Goal: Information Seeking & Learning: Learn about a topic

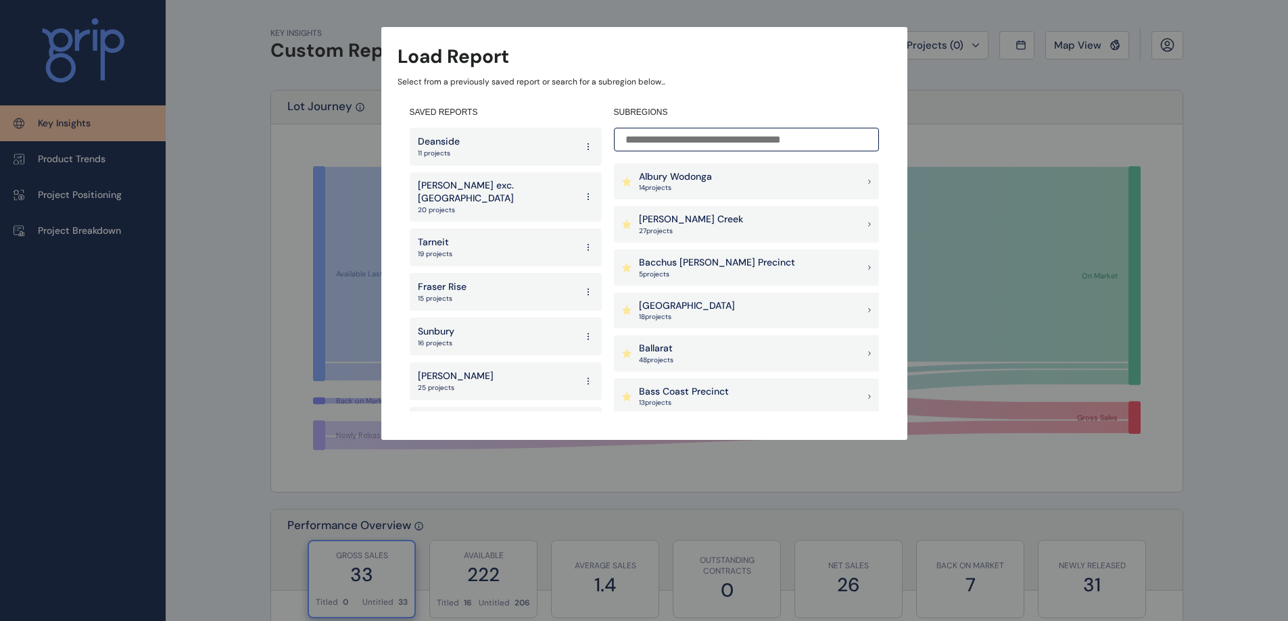
click at [946, 86] on div "Load Report Select from a previously saved report or search for a subregion bel…" at bounding box center [644, 206] width 1288 height 413
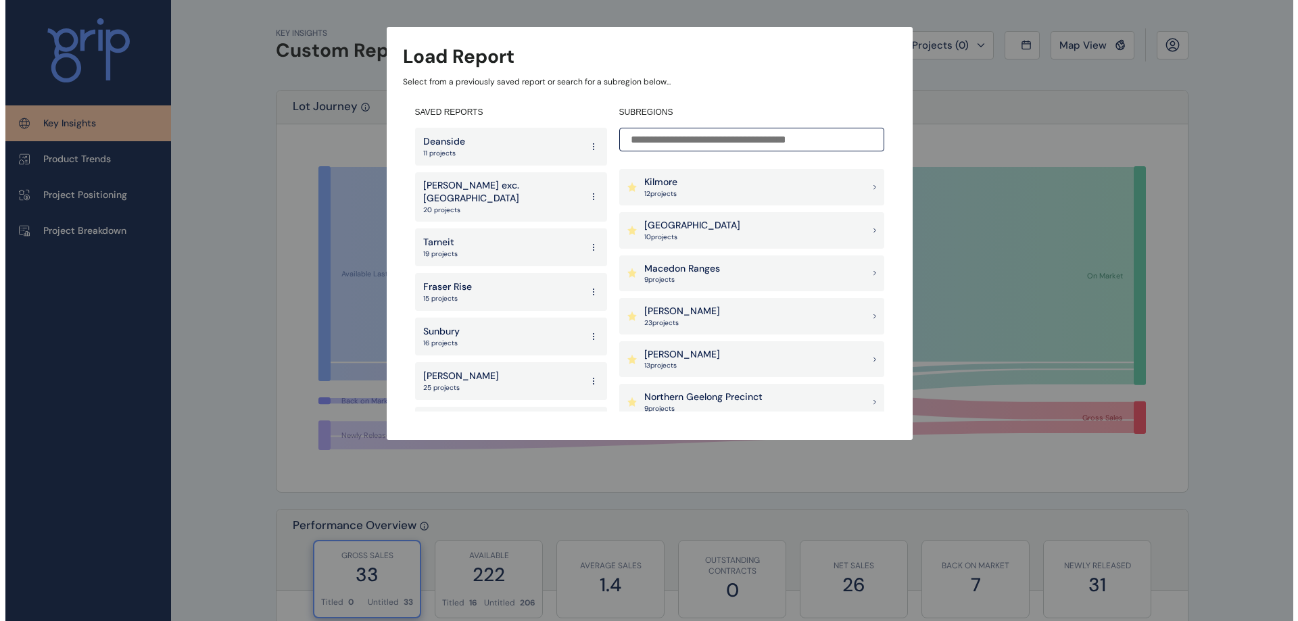
scroll to position [744, 0]
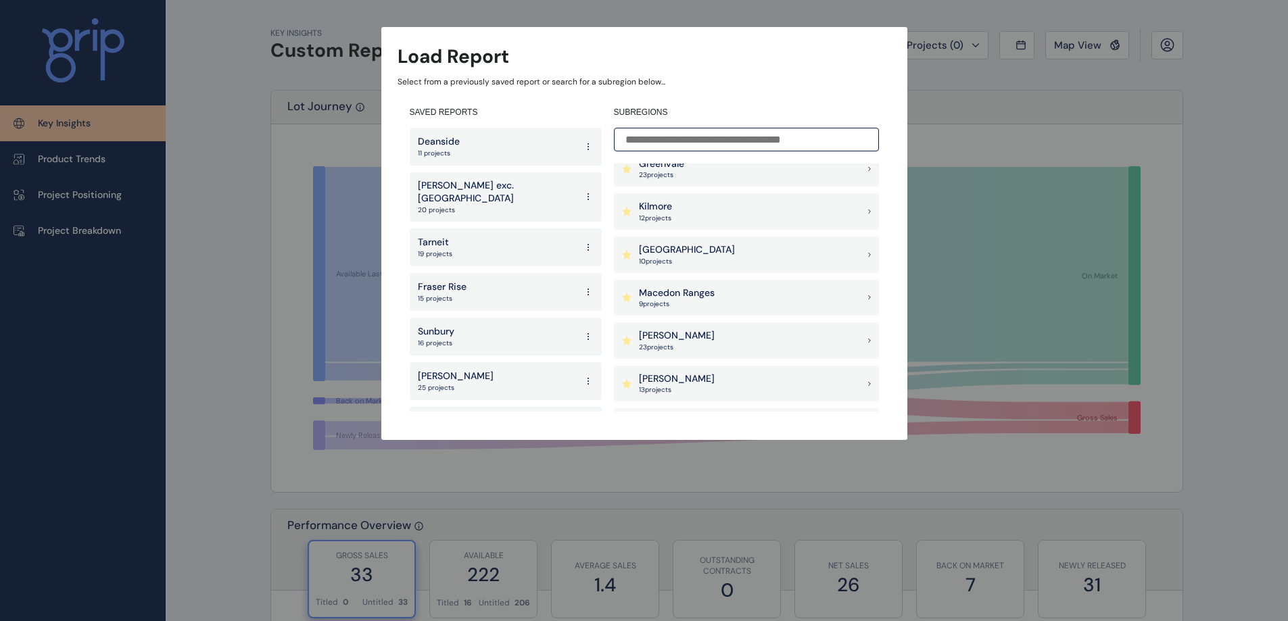
click at [763, 259] on div "Latrobe Valley 10 project s" at bounding box center [746, 255] width 265 height 37
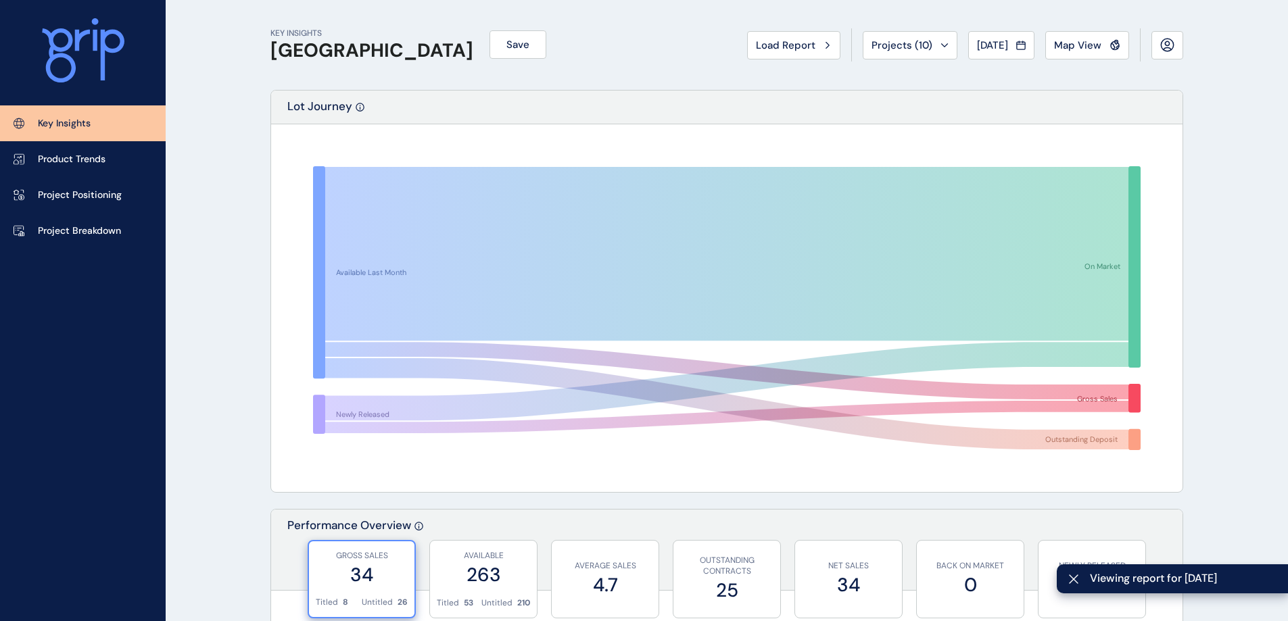
click at [896, 48] on span "Projects ( 10 )" at bounding box center [901, 46] width 61 height 14
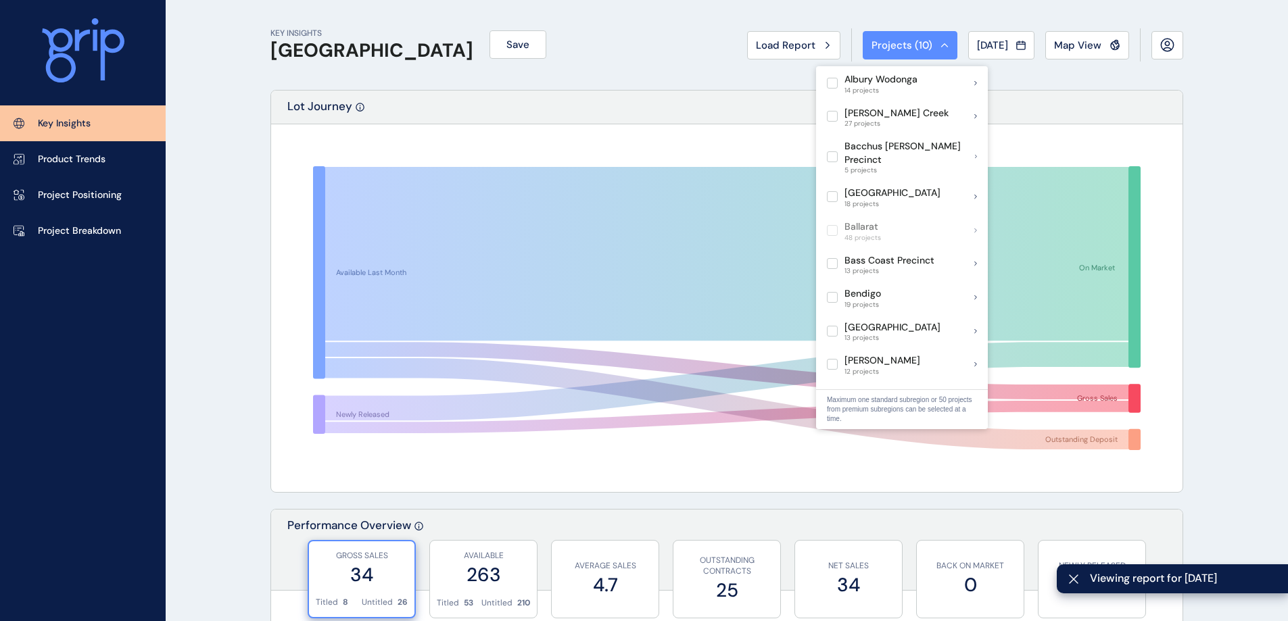
click at [719, 78] on div "KEY INSIGHTS Latrobe Valley Save Load Report Projects ( 10 ) [DATE] 2025 < > Ja…" at bounding box center [726, 45] width 913 height 90
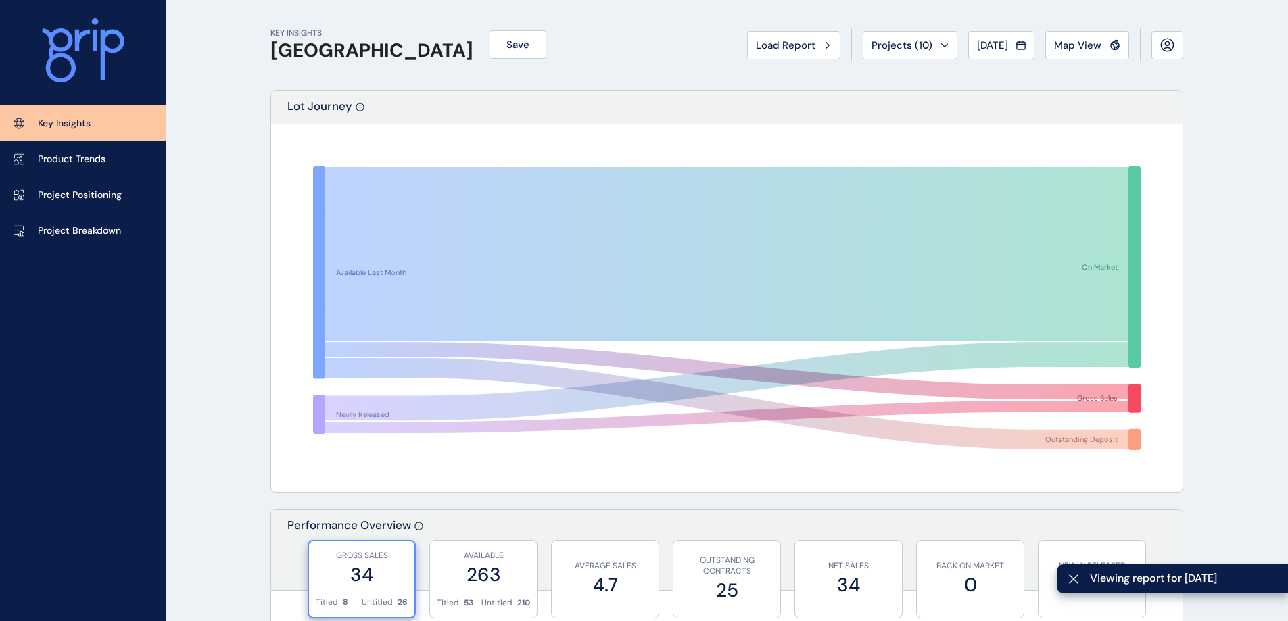
click at [1053, 44] on button "Map View" at bounding box center [1087, 45] width 84 height 28
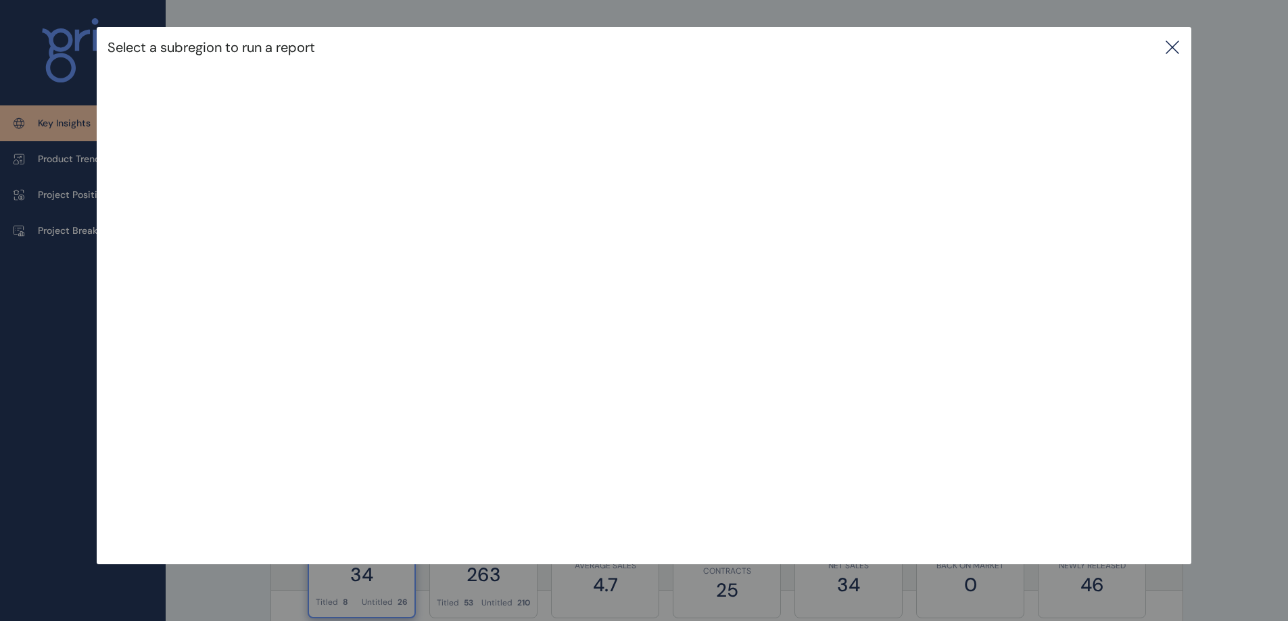
click at [1166, 45] on div "Select a subregion to run a report" at bounding box center [644, 47] width 1094 height 41
click at [1173, 50] on icon at bounding box center [1172, 47] width 16 height 16
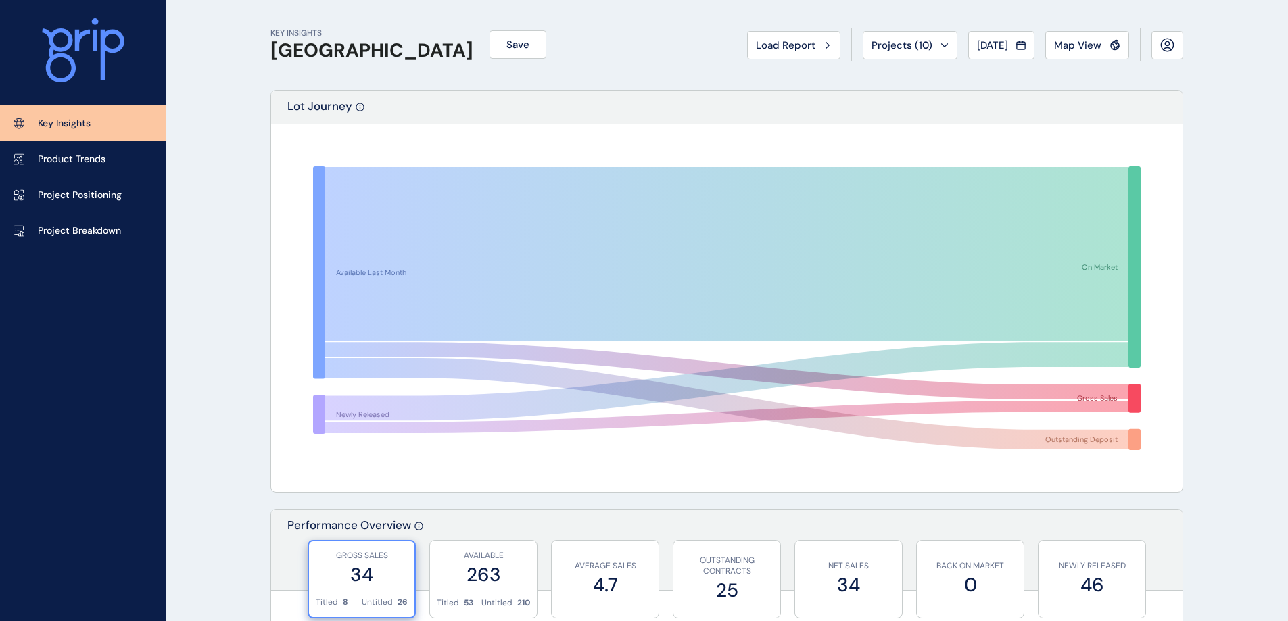
click at [134, 223] on link "Project Breakdown" at bounding box center [83, 231] width 166 height 36
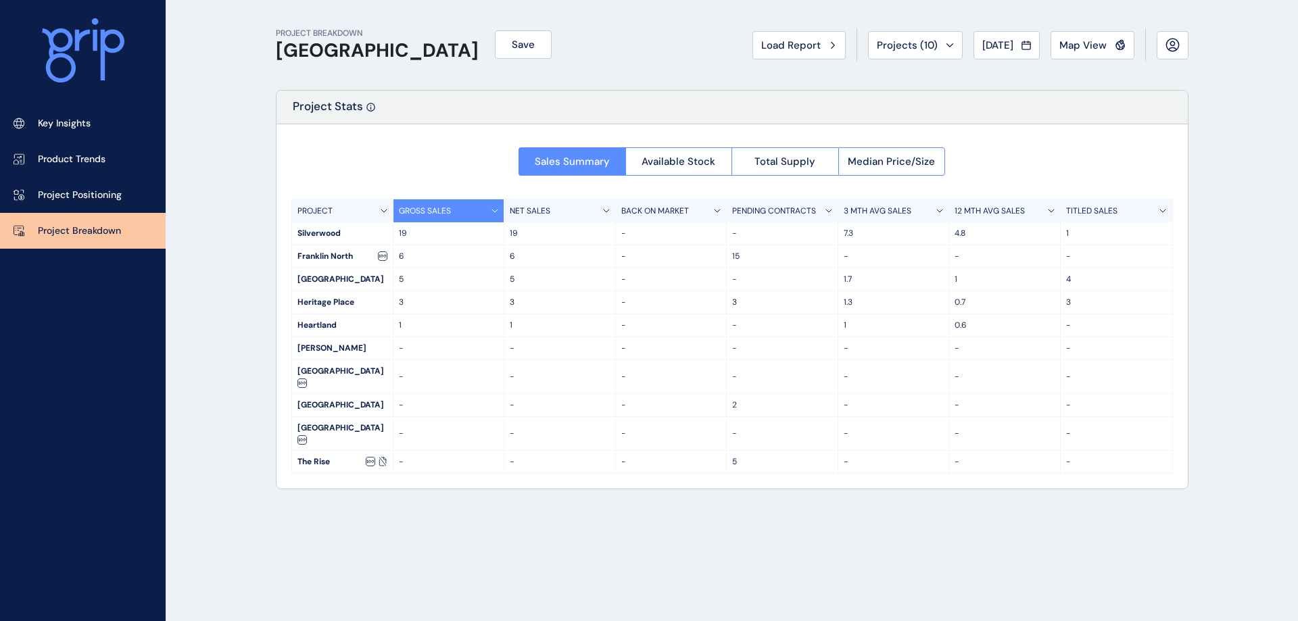
click at [702, 152] on button "Available Stock" at bounding box center [678, 161] width 107 height 28
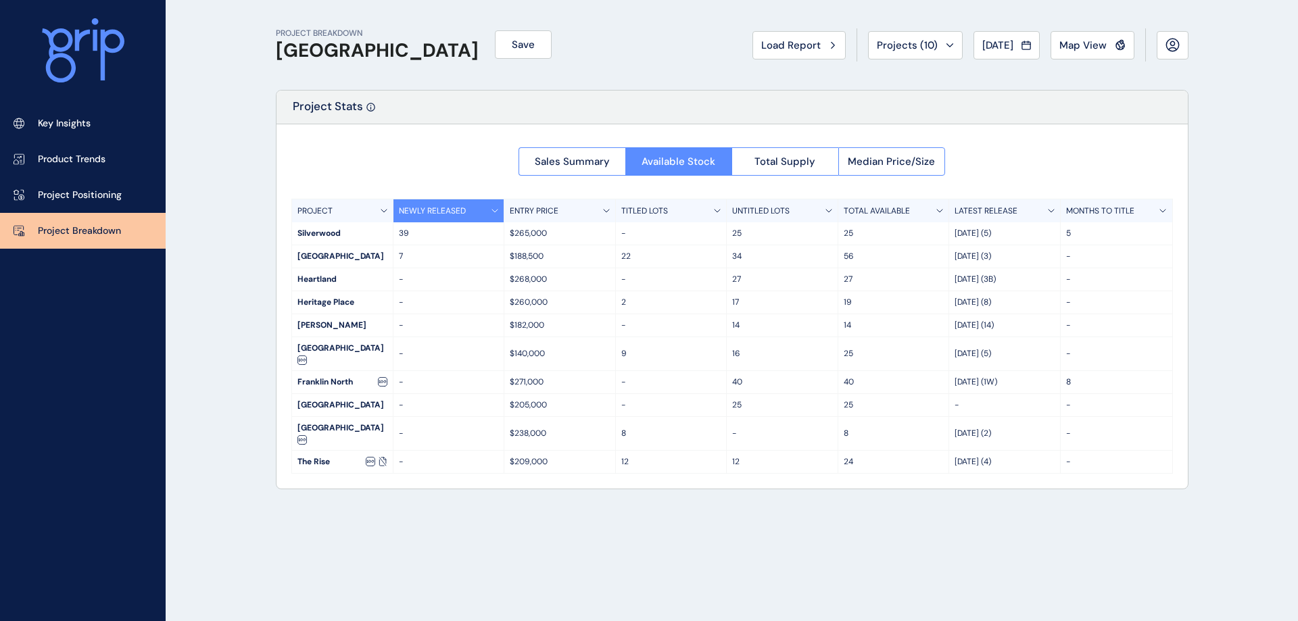
click at [769, 156] on span "Total Supply" at bounding box center [784, 162] width 61 height 14
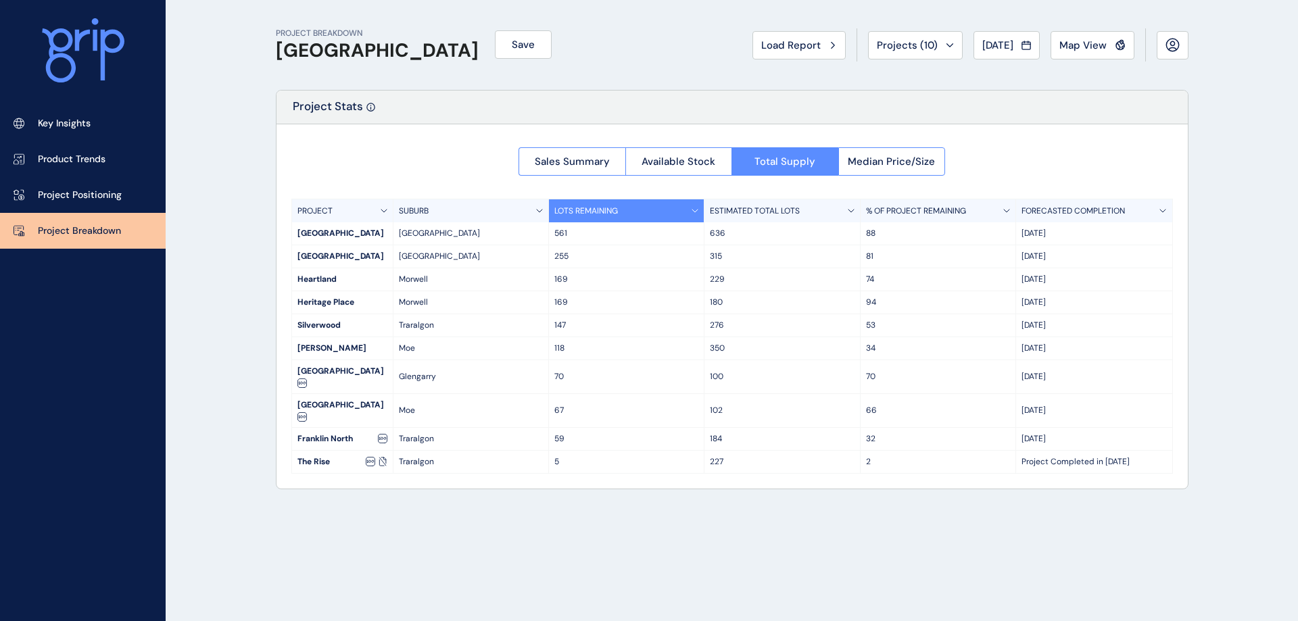
click at [594, 160] on span "Sales Summary" at bounding box center [572, 162] width 75 height 14
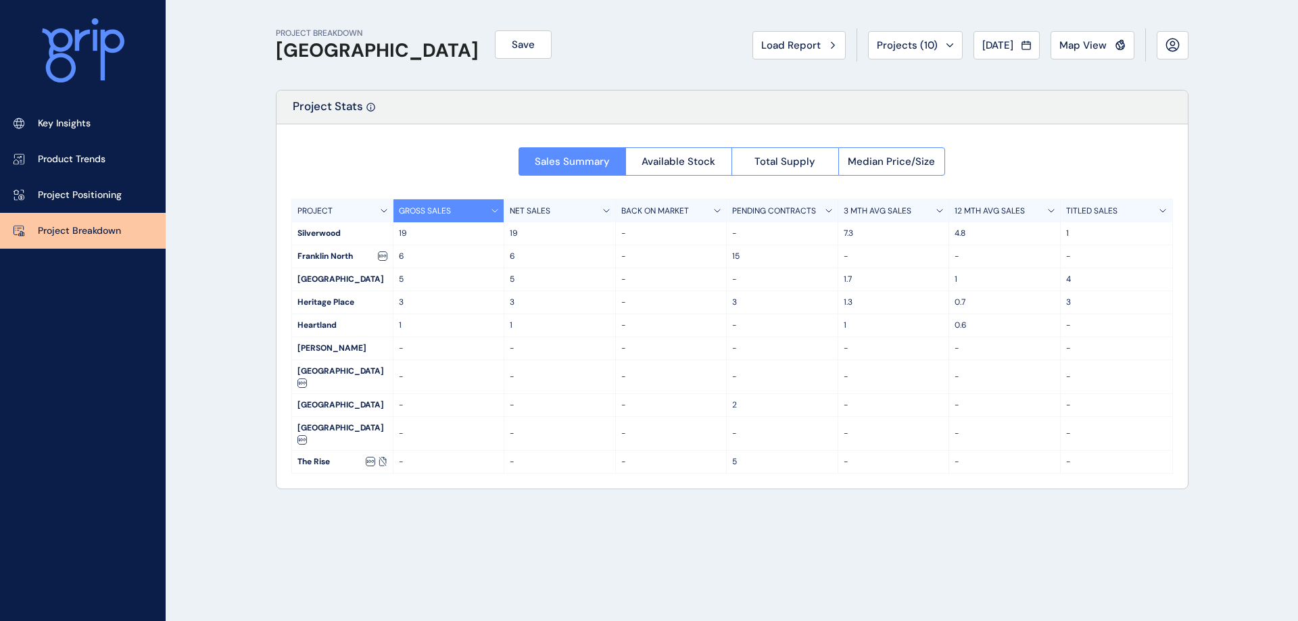
click at [806, 160] on span "Total Supply" at bounding box center [784, 162] width 61 height 14
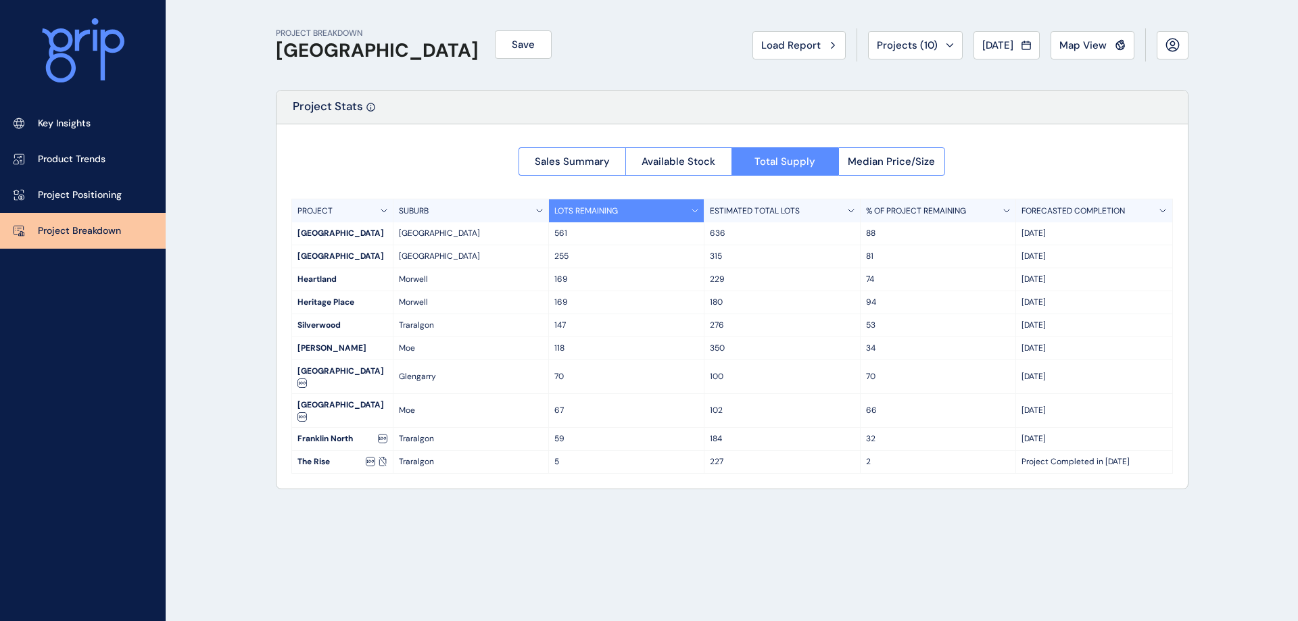
click at [607, 160] on span "Sales Summary" at bounding box center [572, 162] width 75 height 14
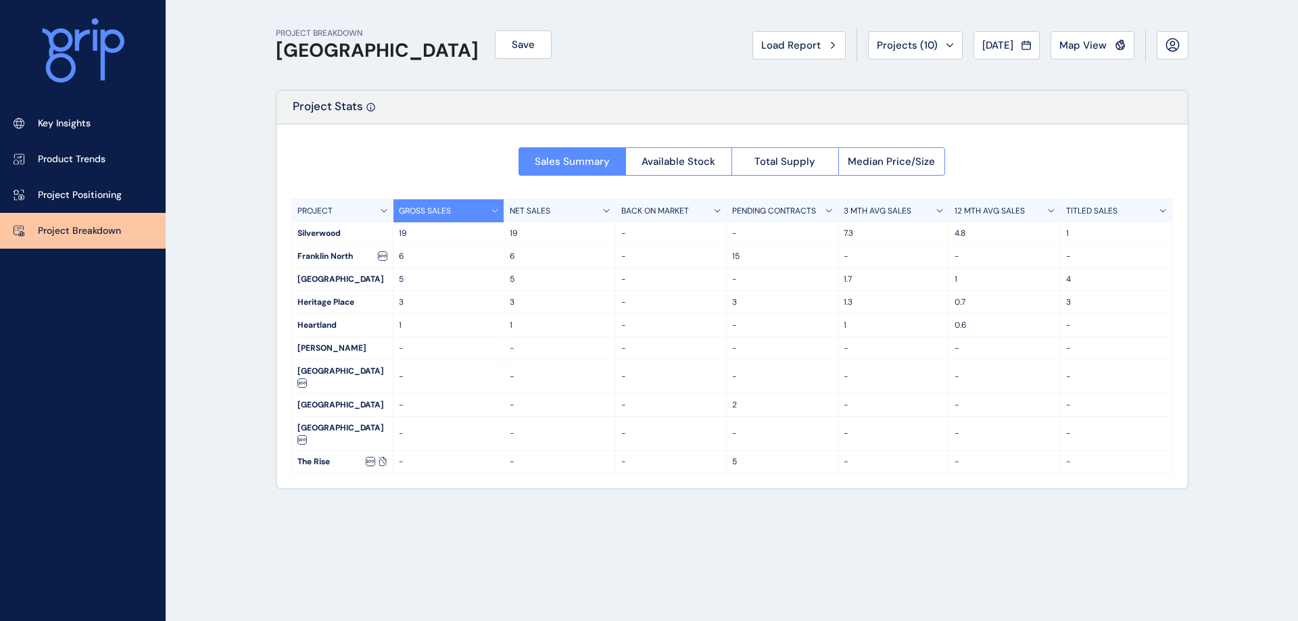
click at [696, 157] on span "Available Stock" at bounding box center [679, 162] width 74 height 14
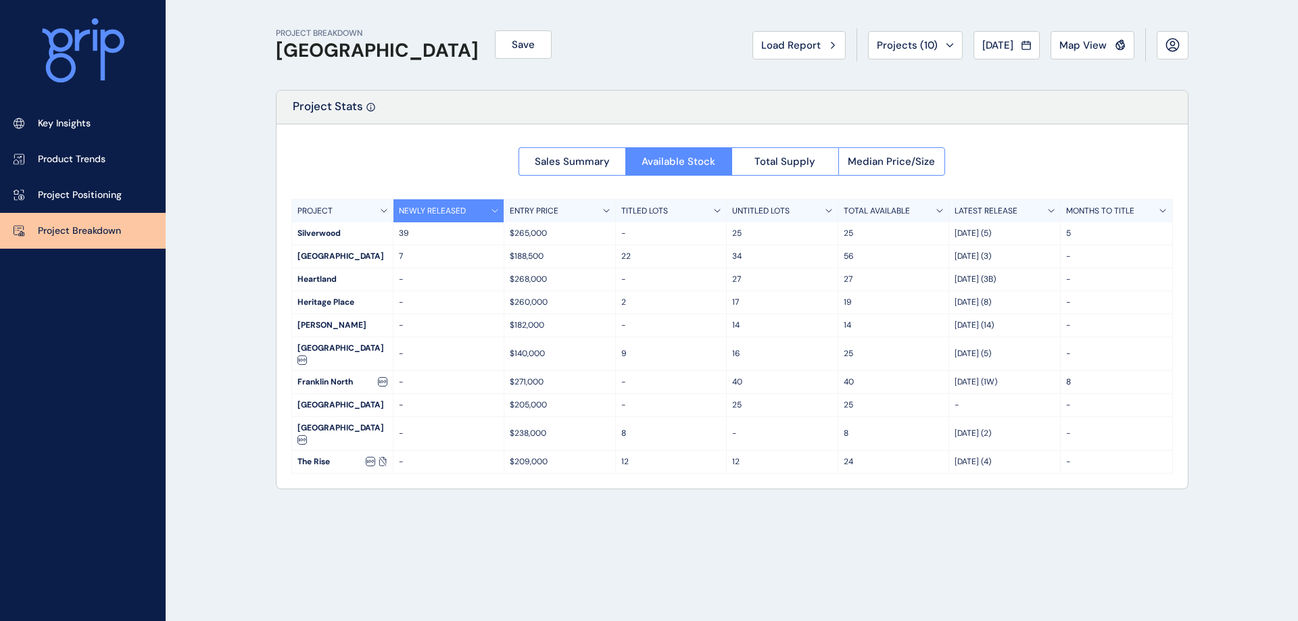
click at [587, 170] on button "Sales Summary" at bounding box center [572, 161] width 107 height 28
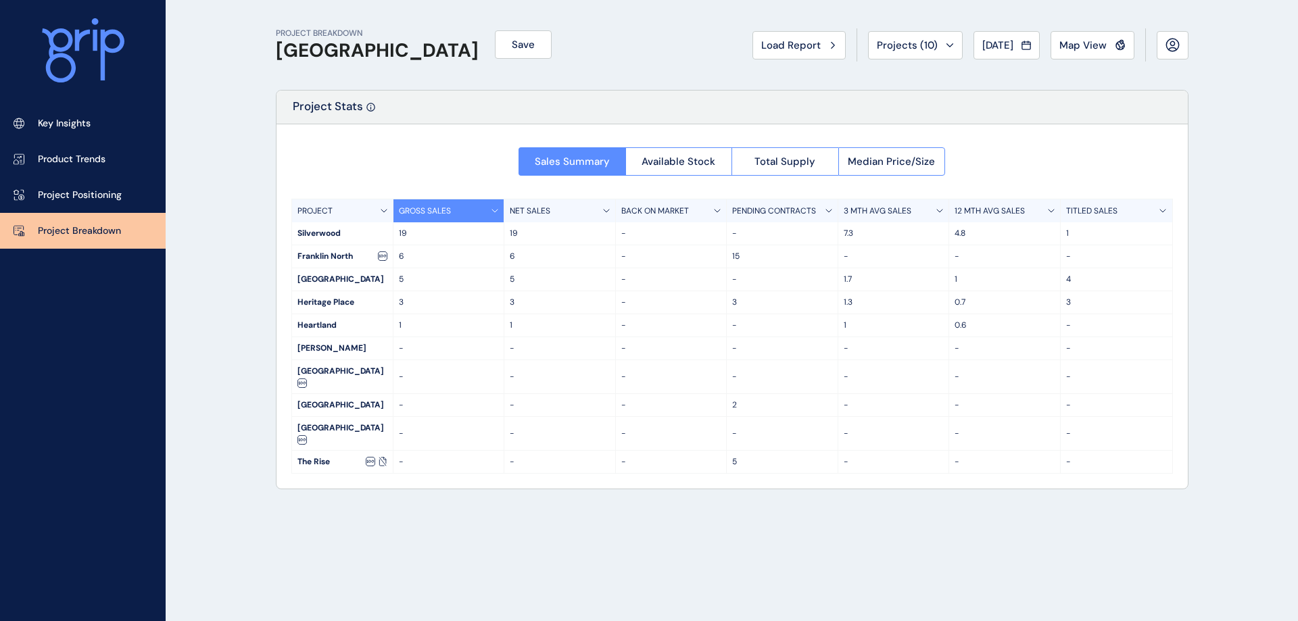
click at [779, 161] on span "Total Supply" at bounding box center [784, 162] width 61 height 14
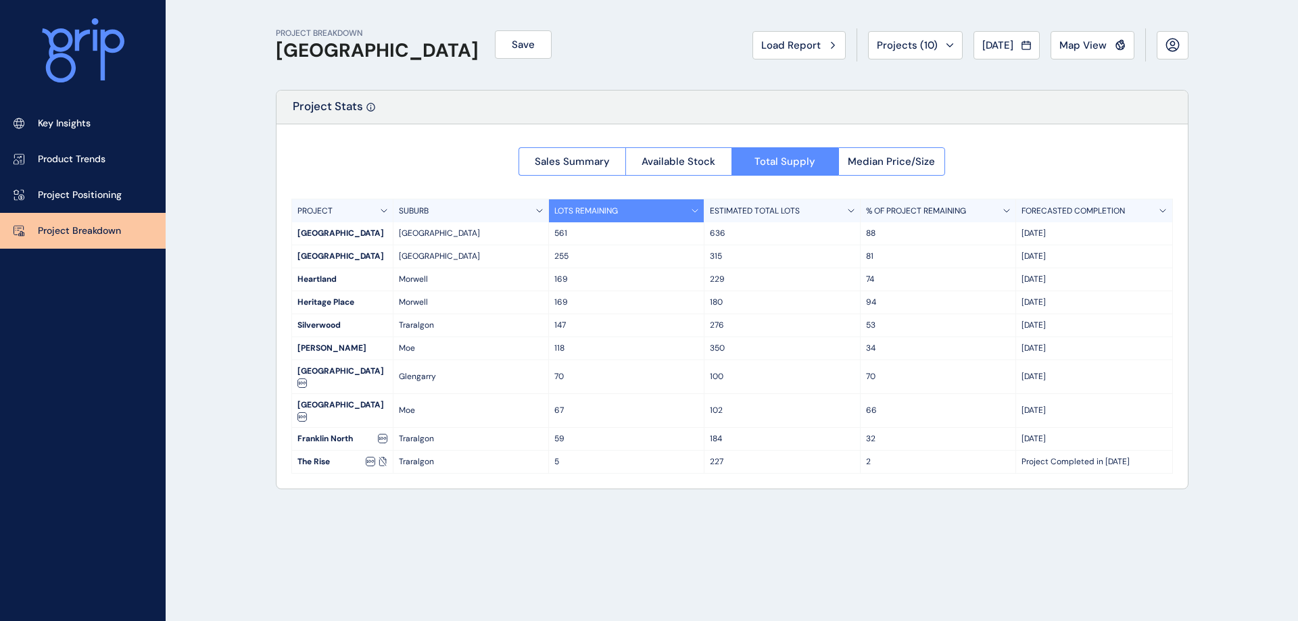
click at [576, 159] on span "Sales Summary" at bounding box center [572, 162] width 75 height 14
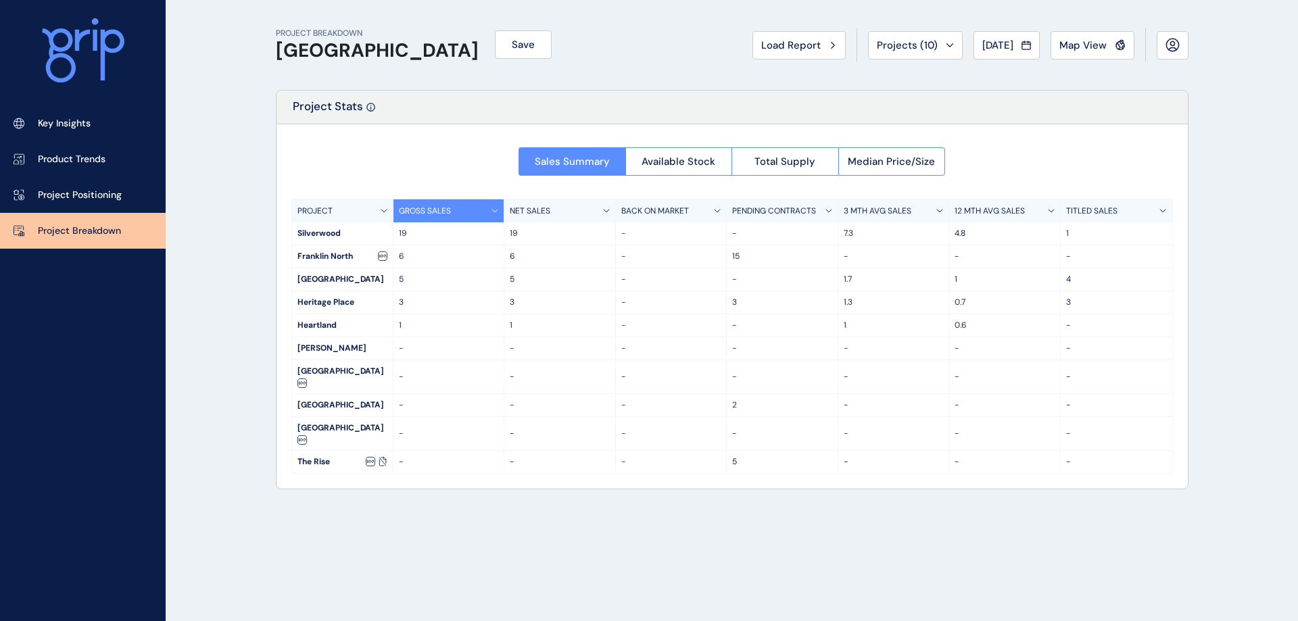
click at [784, 153] on button "Total Supply" at bounding box center [784, 161] width 107 height 28
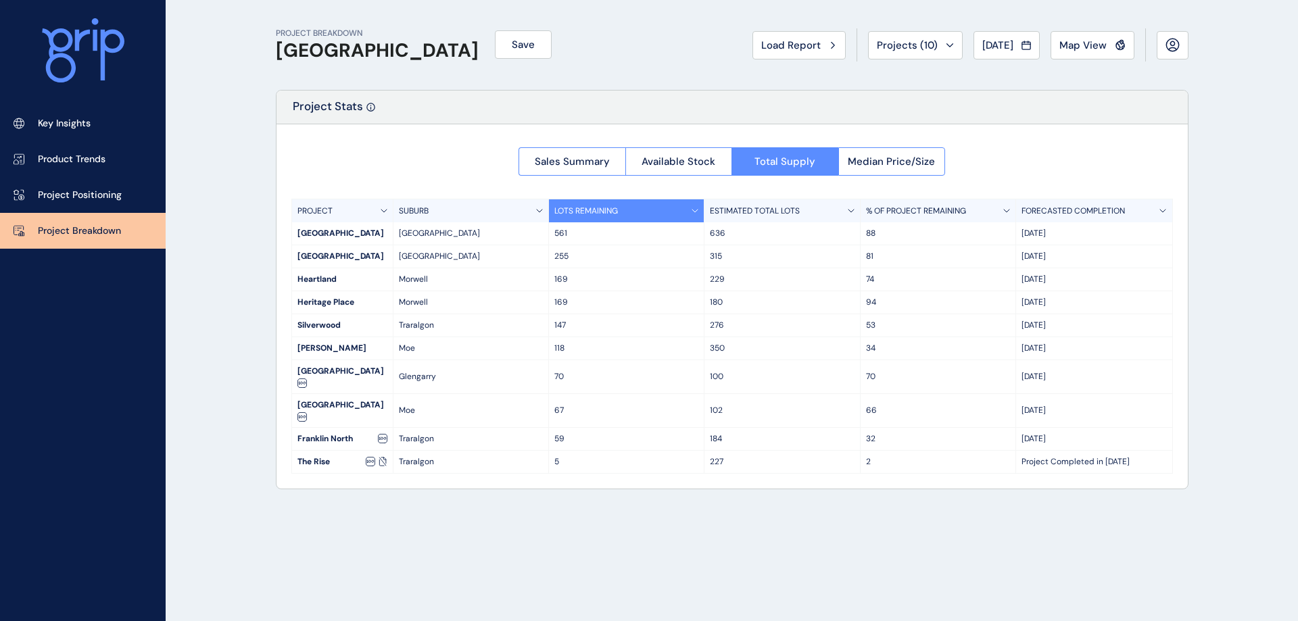
click at [693, 158] on span "Available Stock" at bounding box center [679, 162] width 74 height 14
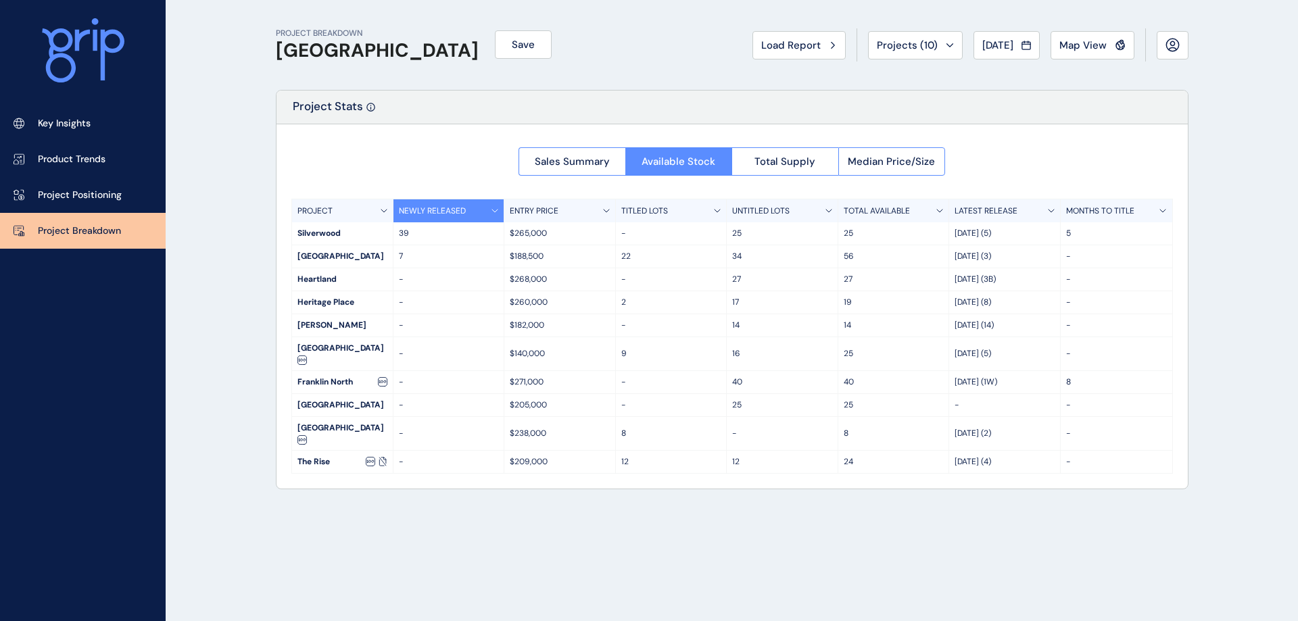
click at [590, 170] on button "Sales Summary" at bounding box center [572, 161] width 107 height 28
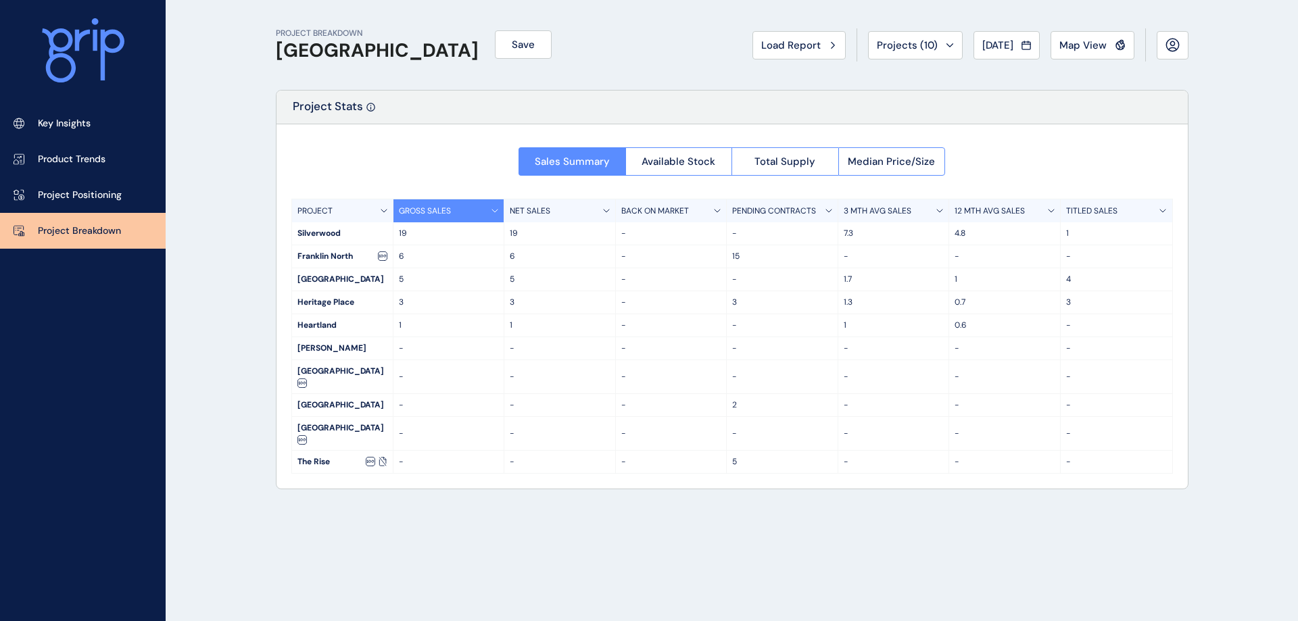
click at [796, 168] on button "Total Supply" at bounding box center [784, 161] width 107 height 28
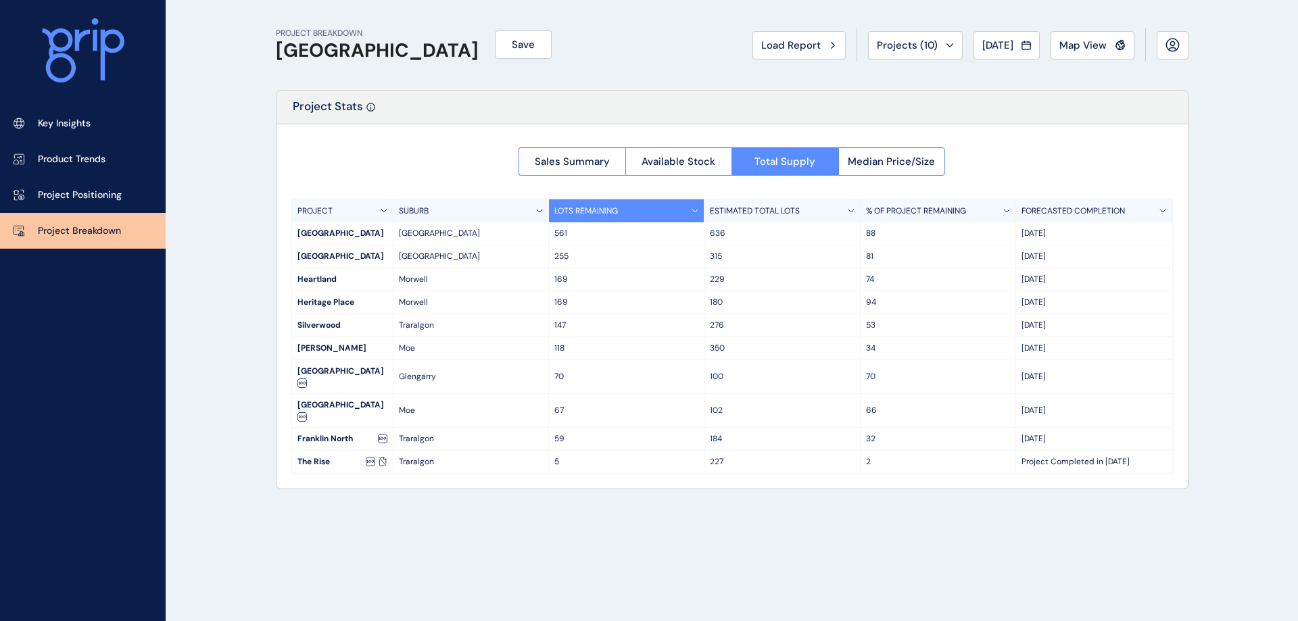
drag, startPoint x: 328, startPoint y: 405, endPoint x: 340, endPoint y: 306, distance: 99.4
click at [338, 317] on div "PROJECT SUBURB LOTS REMAINING ESTIMATED TOTAL LOTS % OF PROJECT REMAINING FOREC…" at bounding box center [732, 336] width 882 height 275
drag, startPoint x: 340, startPoint y: 306, endPoint x: 342, endPoint y: 294, distance: 12.3
click at [342, 294] on div "Heritage Place" at bounding box center [342, 302] width 101 height 22
click at [344, 285] on div "Heartland" at bounding box center [342, 279] width 101 height 22
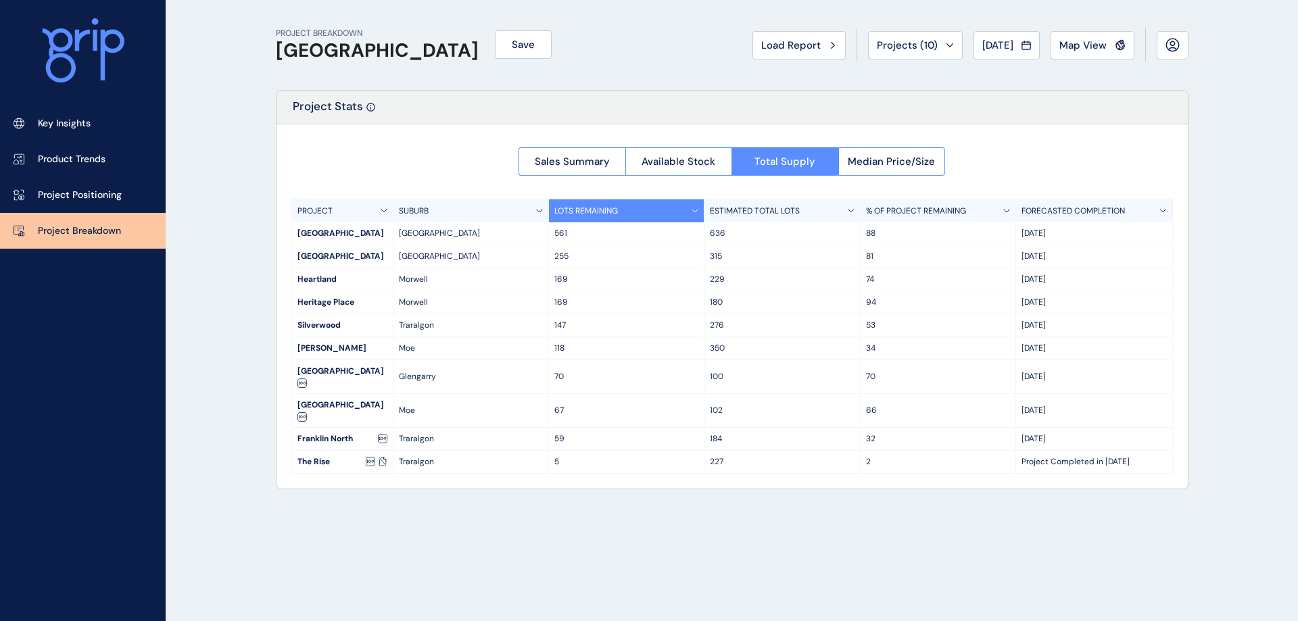
click at [587, 162] on span "Sales Summary" at bounding box center [572, 162] width 75 height 14
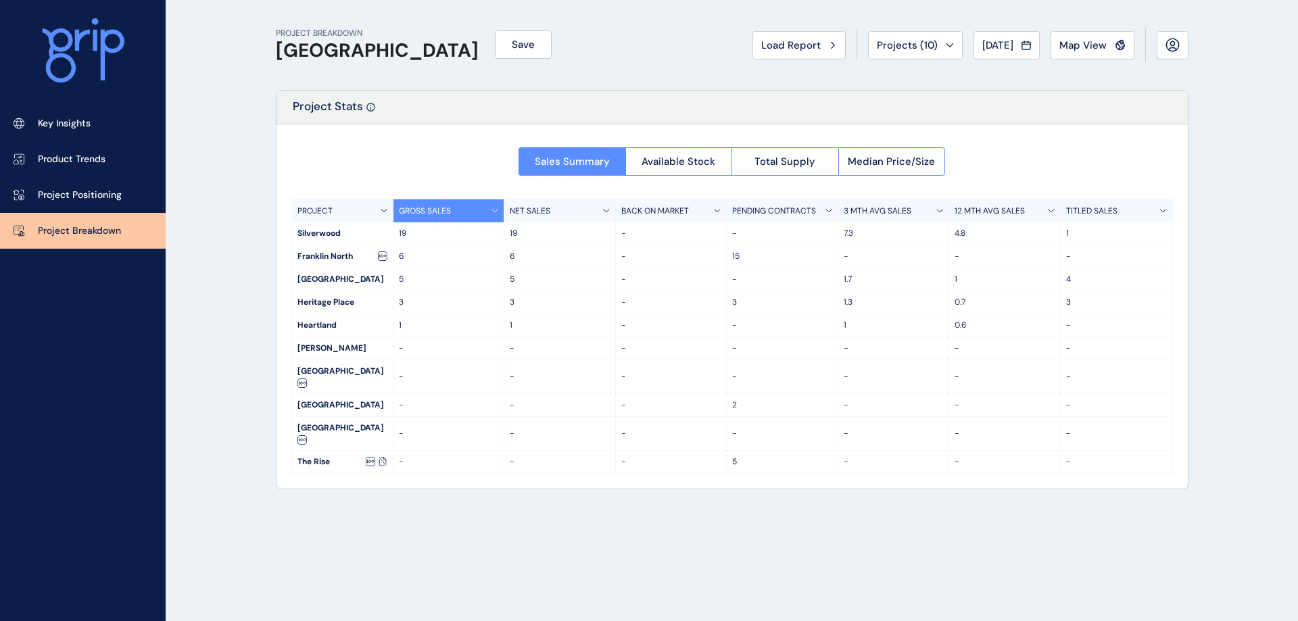
click at [688, 153] on button "Available Stock" at bounding box center [678, 161] width 107 height 28
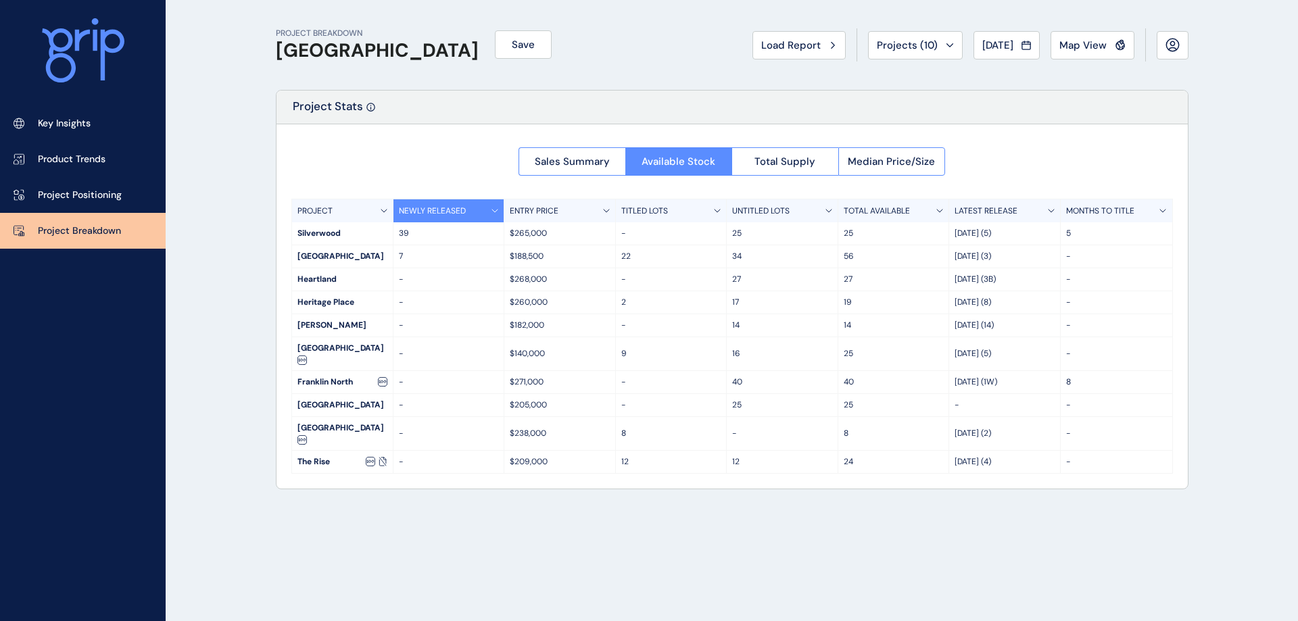
click at [581, 160] on span "Sales Summary" at bounding box center [572, 162] width 75 height 14
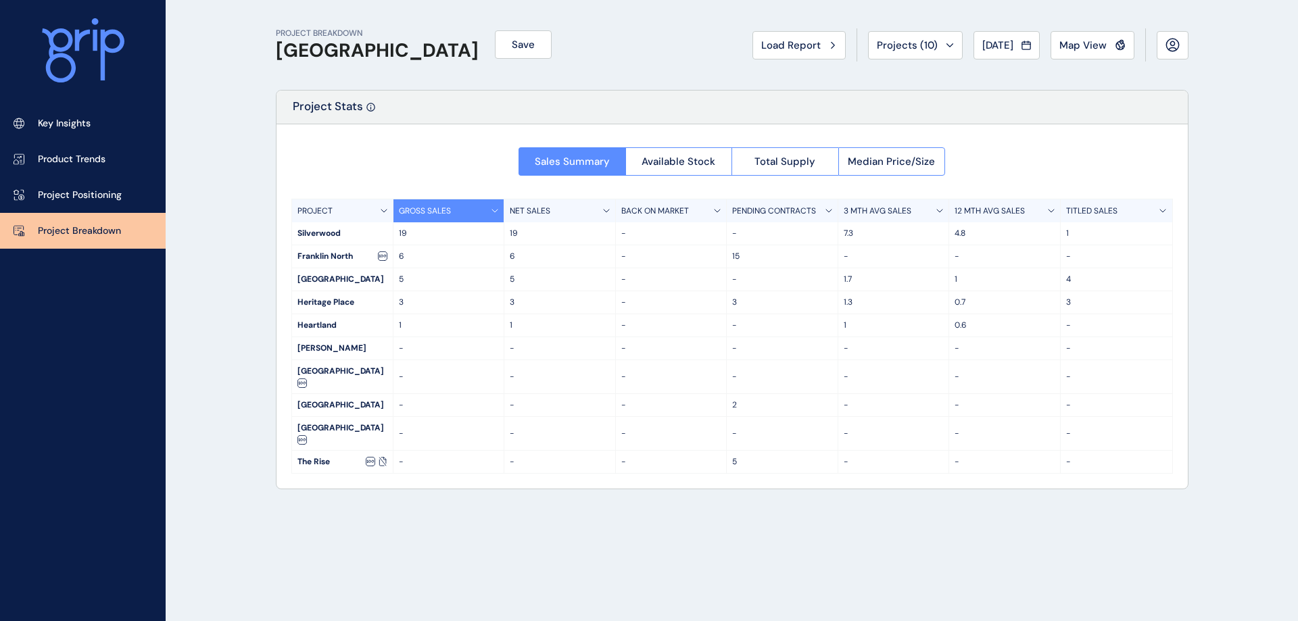
click at [654, 164] on span "Available Stock" at bounding box center [679, 162] width 74 height 14
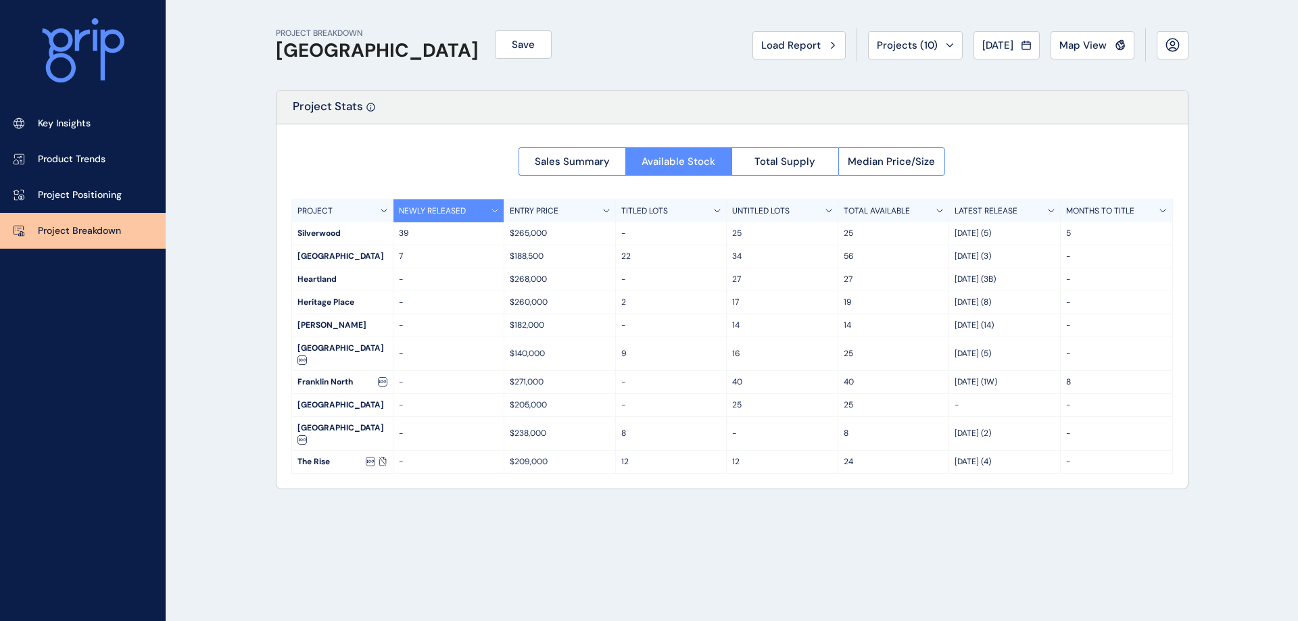
click at [803, 158] on span "Total Supply" at bounding box center [784, 162] width 61 height 14
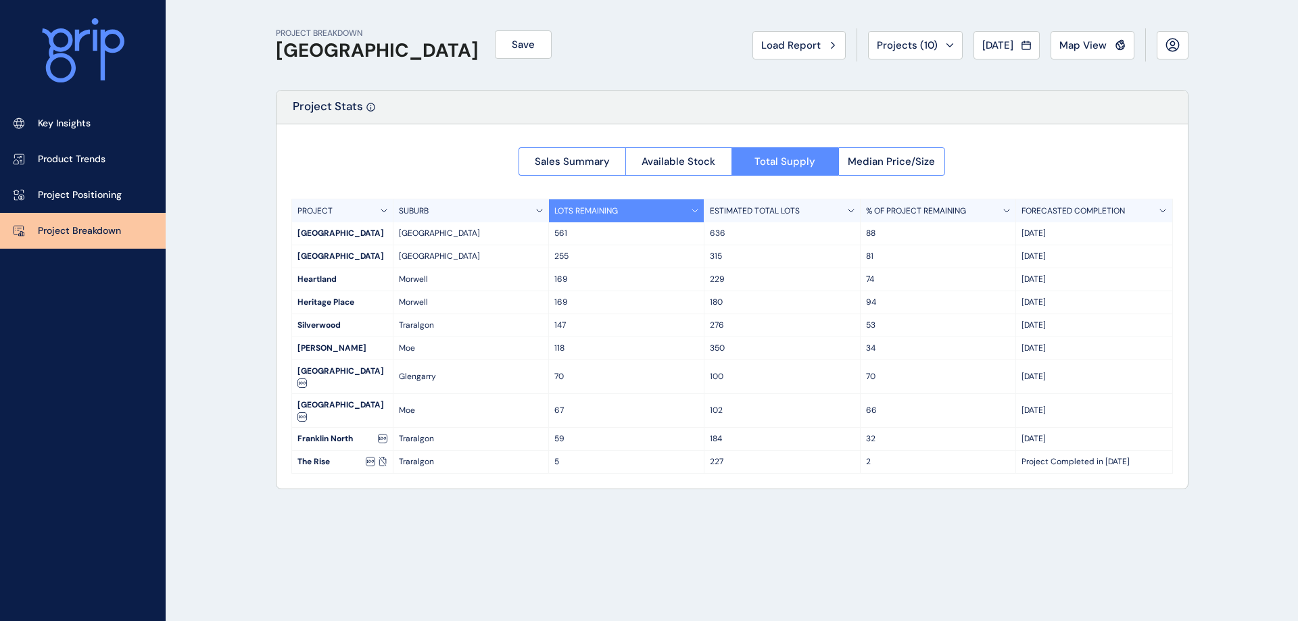
click at [663, 155] on span "Available Stock" at bounding box center [679, 162] width 74 height 14
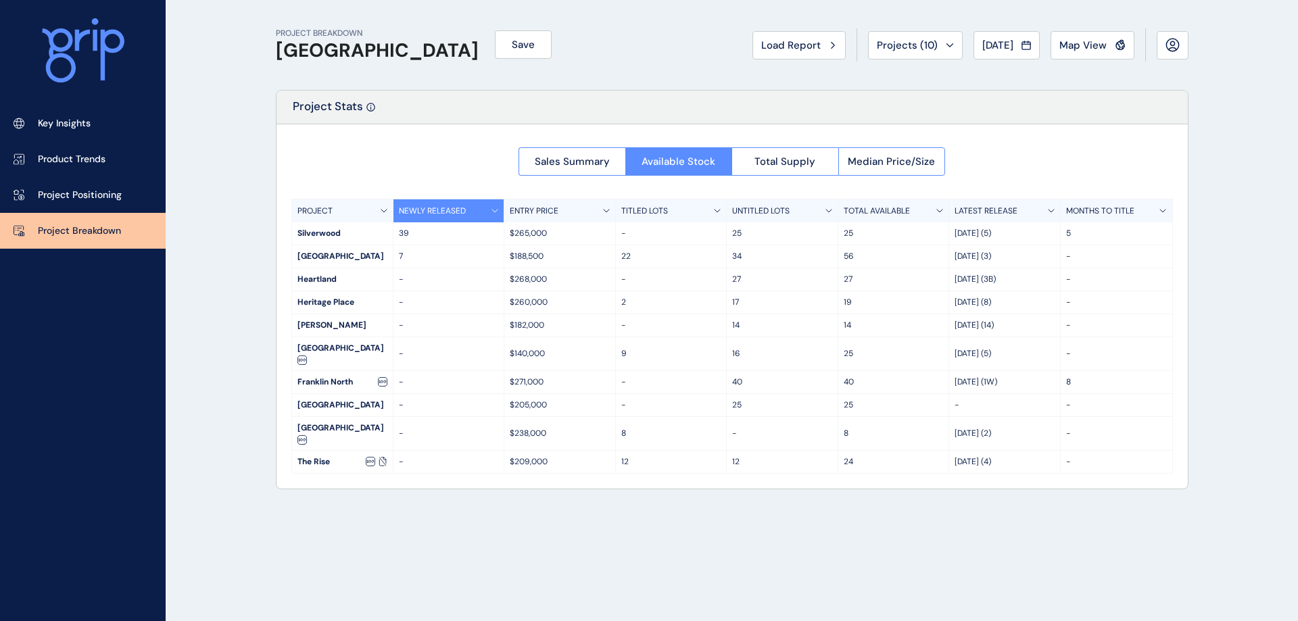
click at [803, 162] on span "Total Supply" at bounding box center [784, 162] width 61 height 14
